Goal: Transaction & Acquisition: Purchase product/service

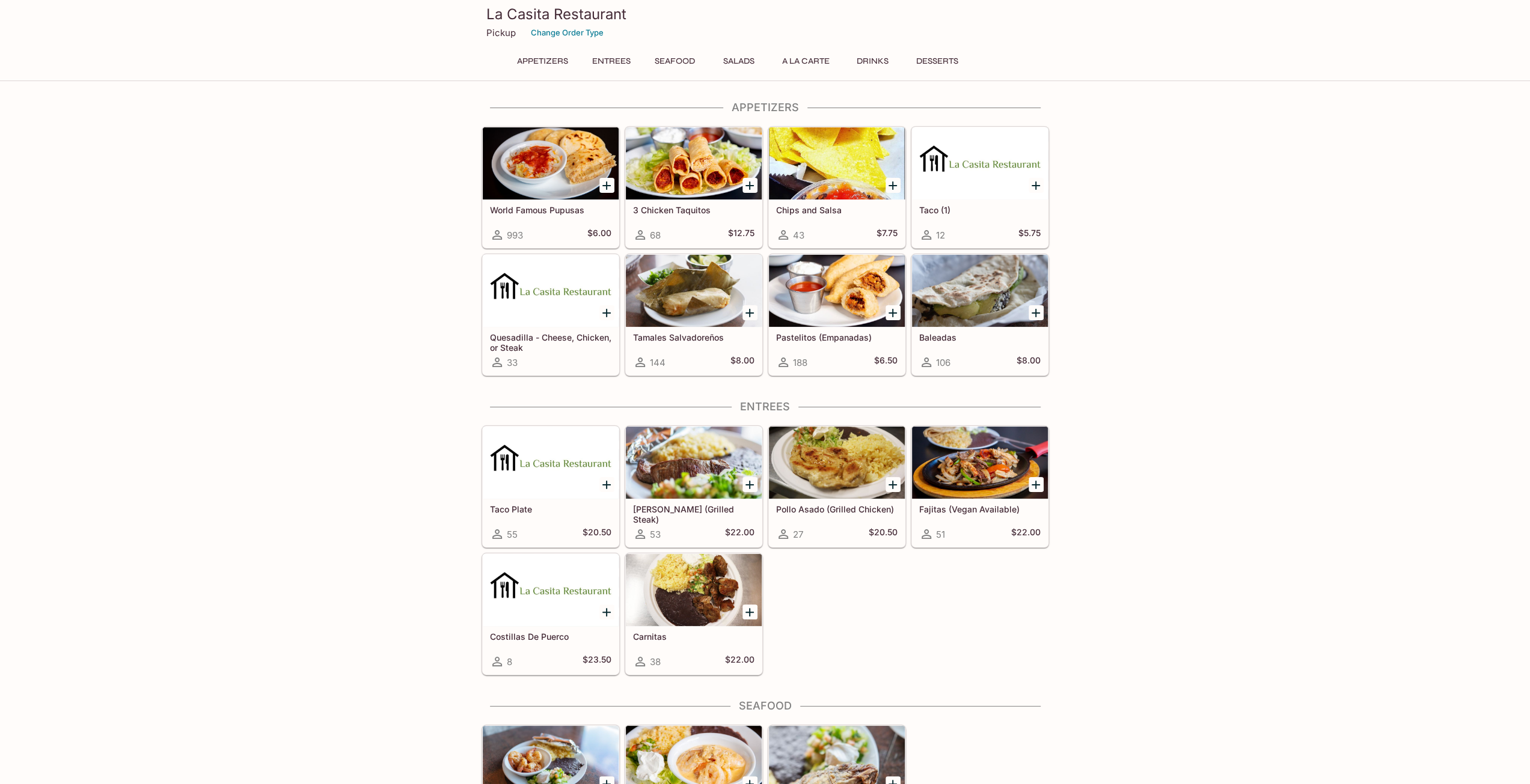
click at [984, 285] on div at bounding box center [980, 290] width 136 height 72
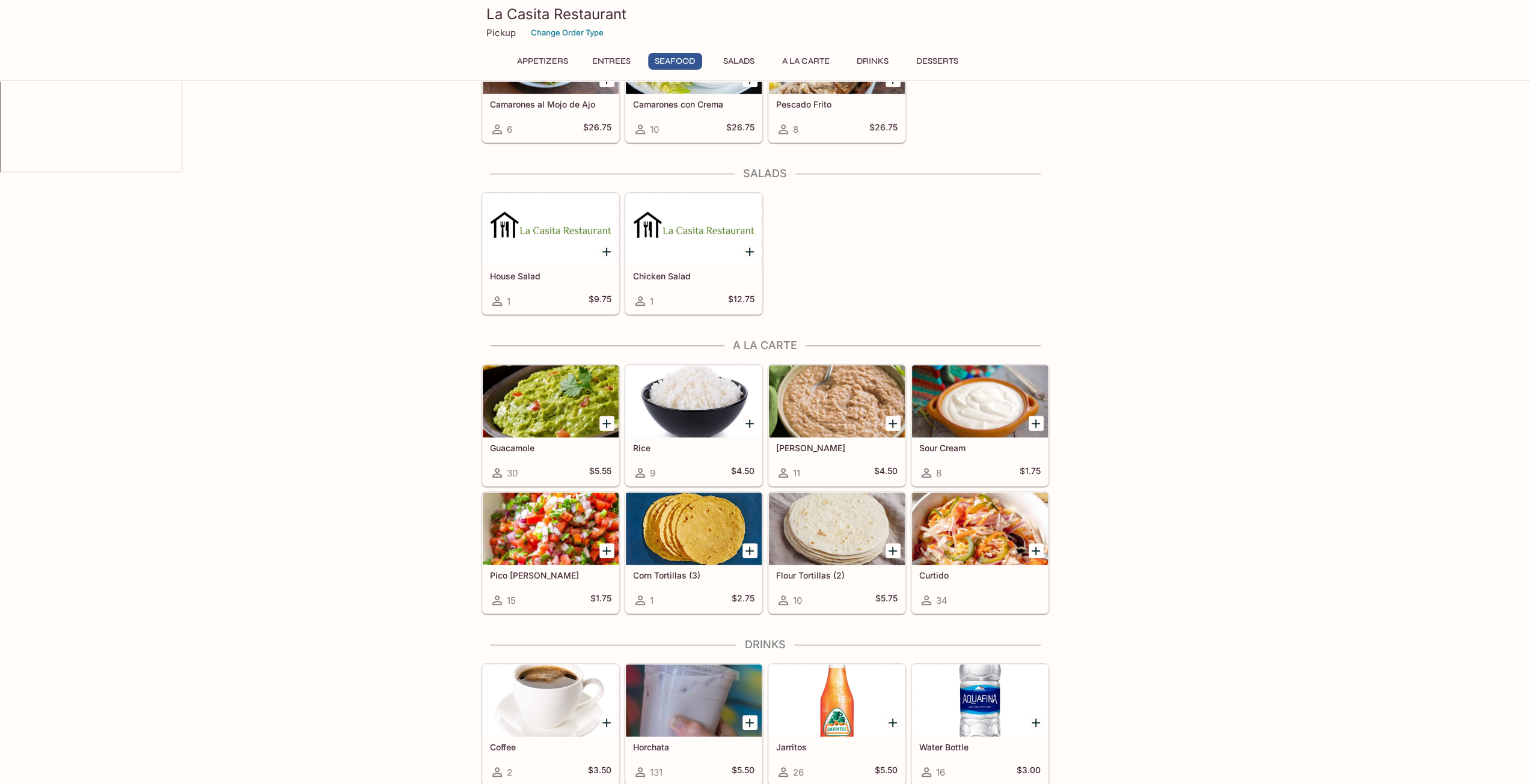
scroll to position [721, 0]
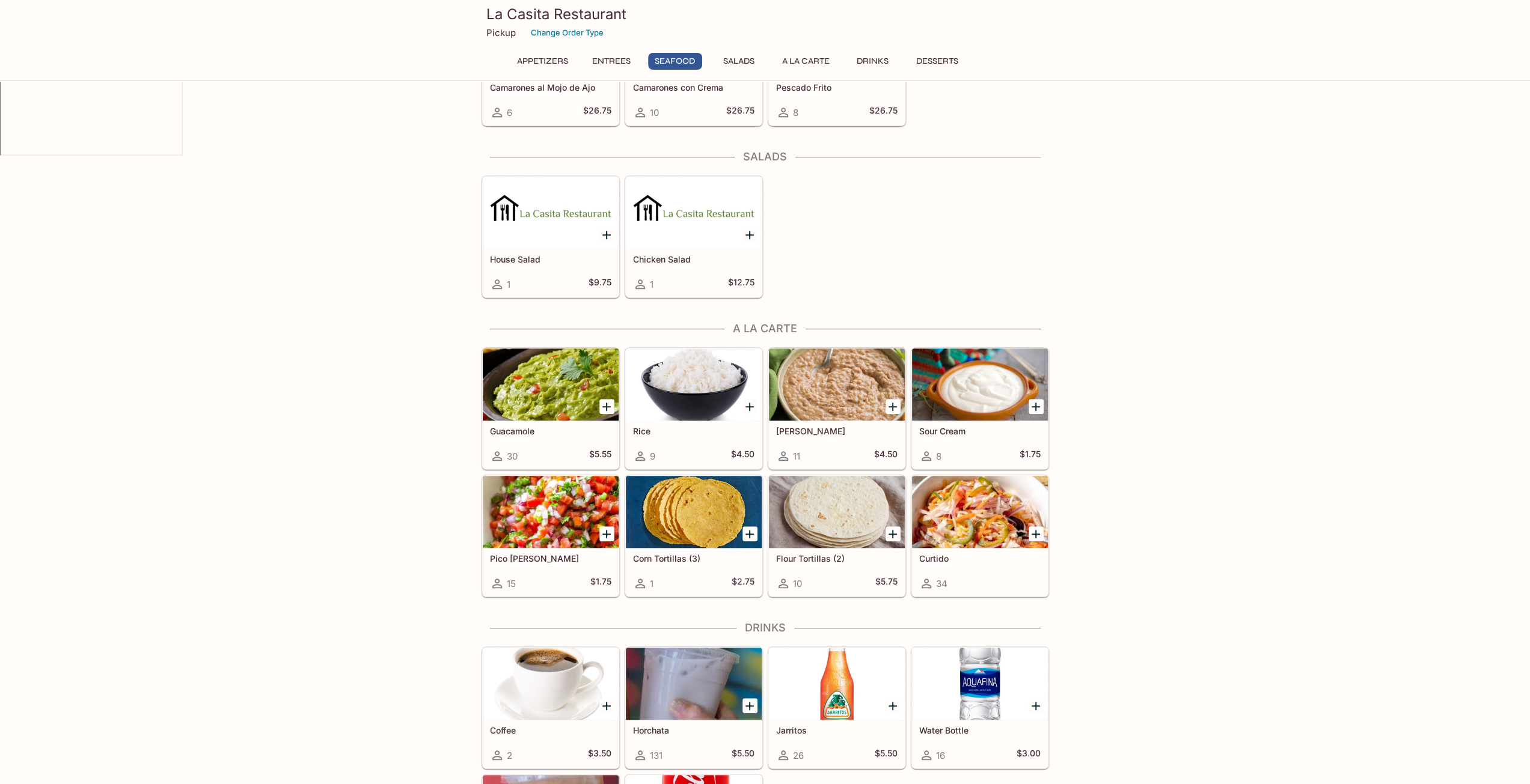
click at [981, 523] on div at bounding box center [980, 511] width 136 height 72
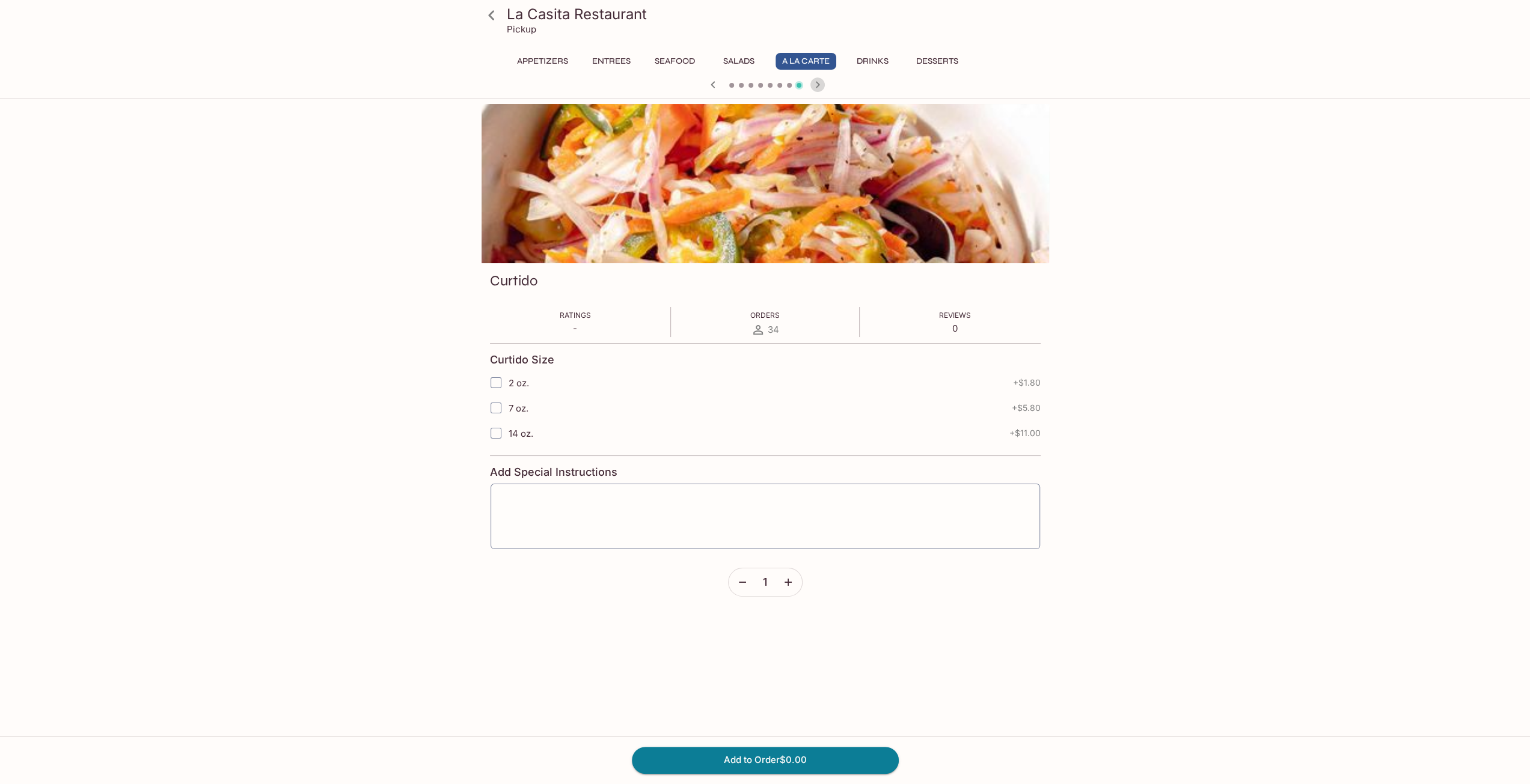
click at [821, 80] on icon "button" at bounding box center [818, 85] width 14 height 14
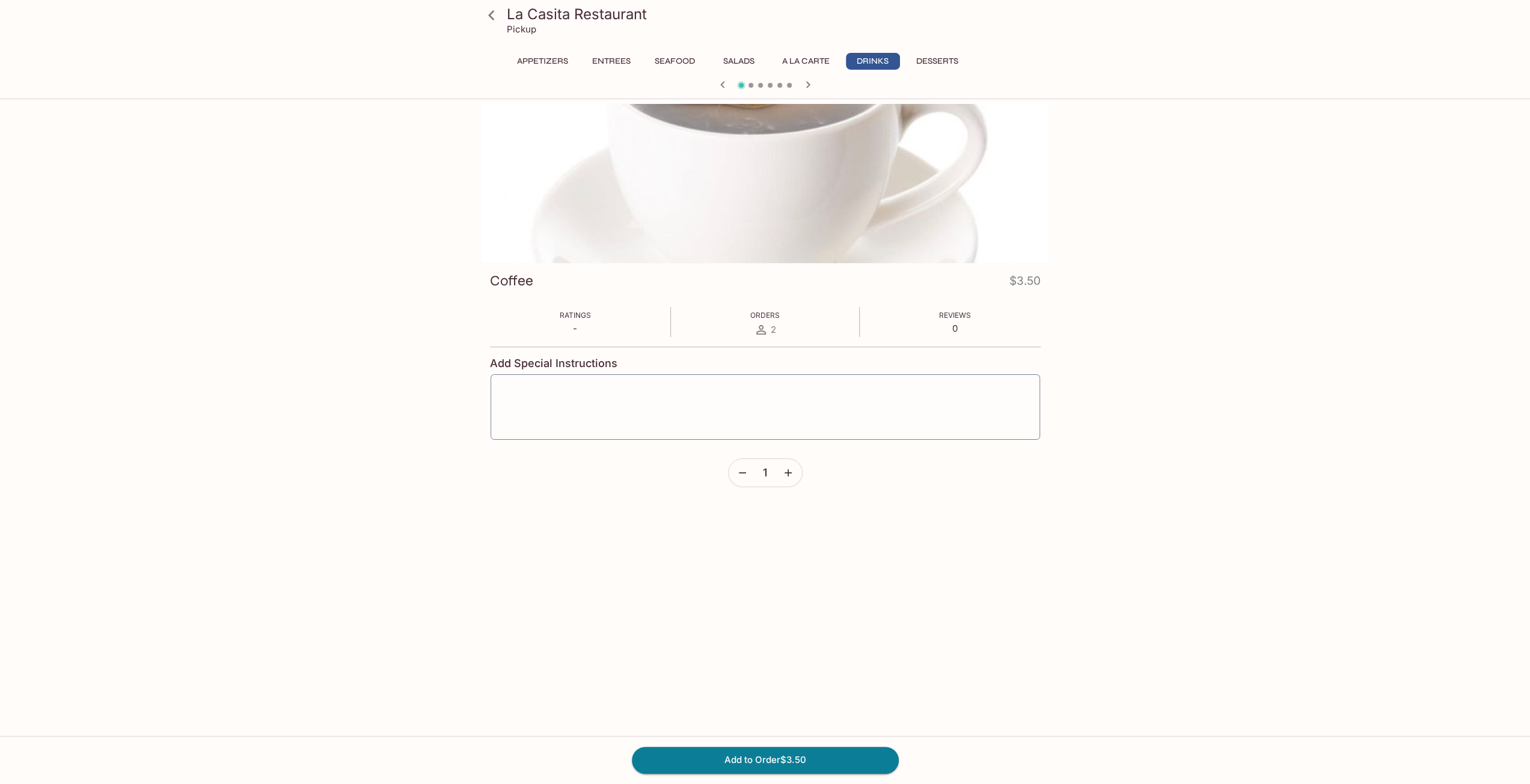
click at [722, 88] on icon "button" at bounding box center [723, 85] width 14 height 14
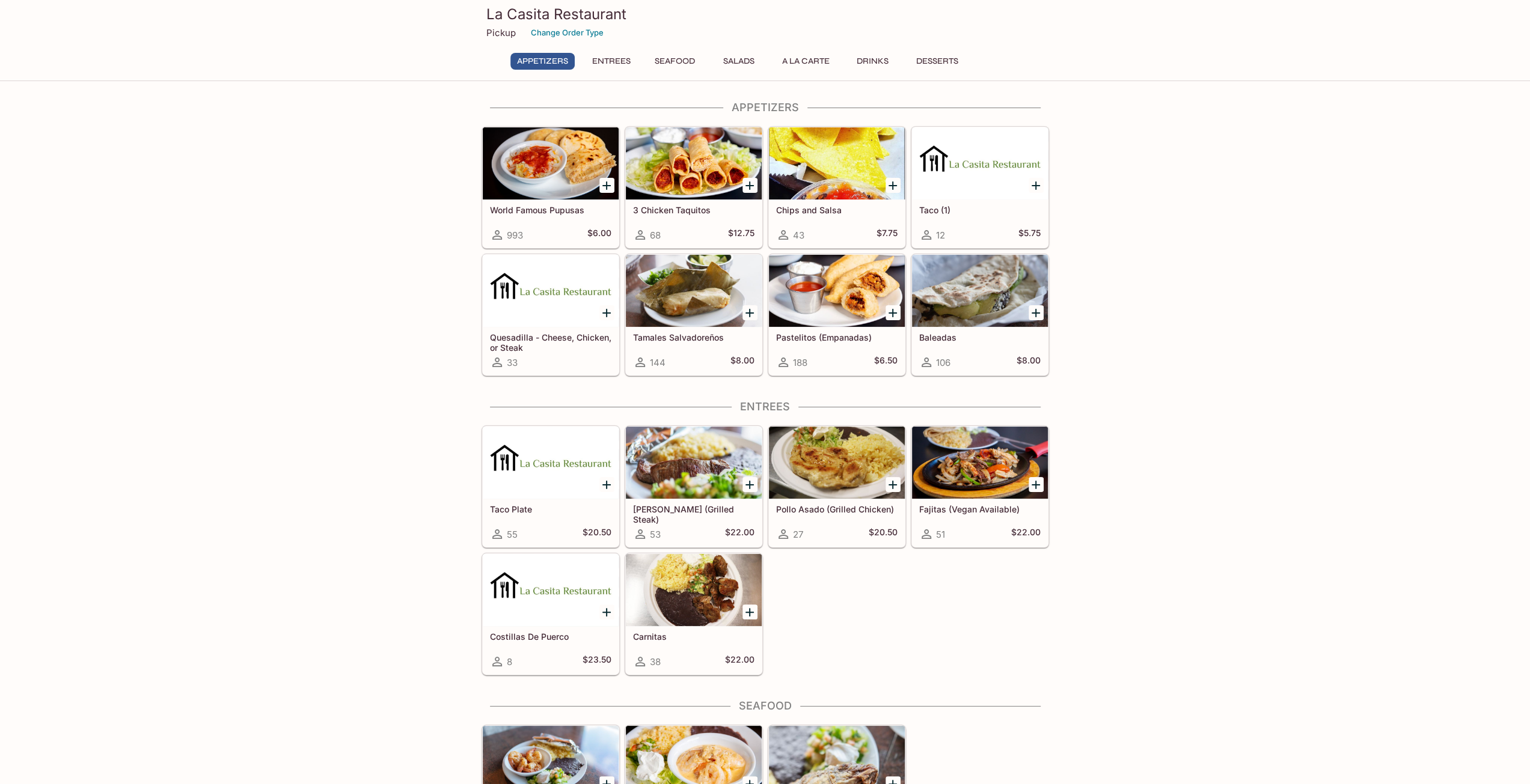
click at [578, 164] on div at bounding box center [550, 163] width 136 height 72
